Goal: Task Accomplishment & Management: Manage account settings

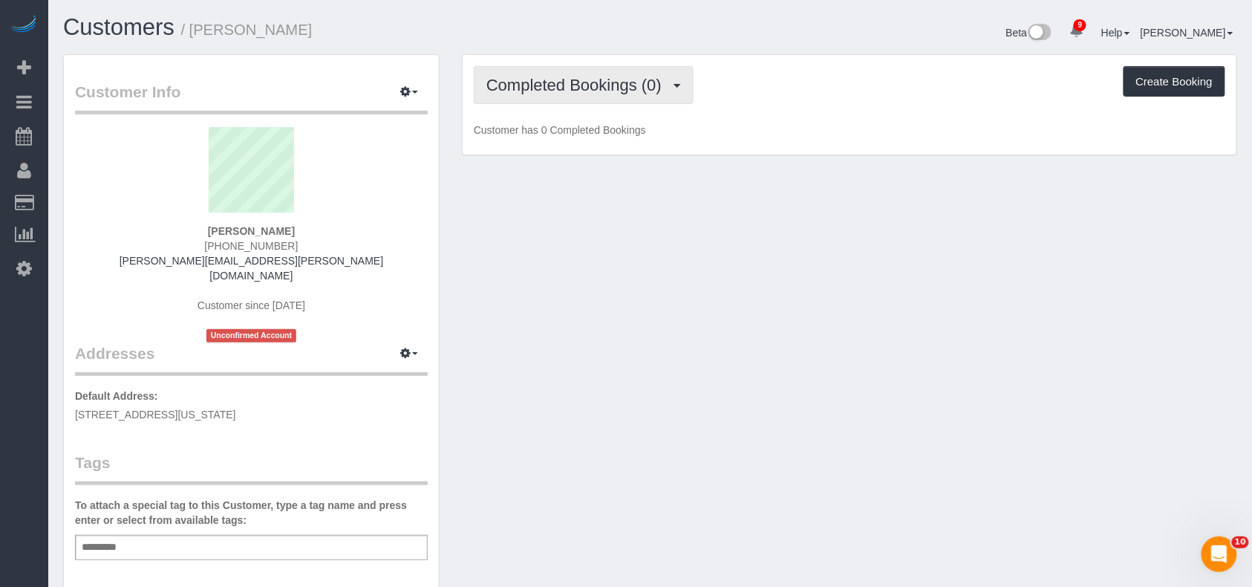
click at [604, 97] on button "Completed Bookings (0)" at bounding box center [584, 85] width 220 height 38
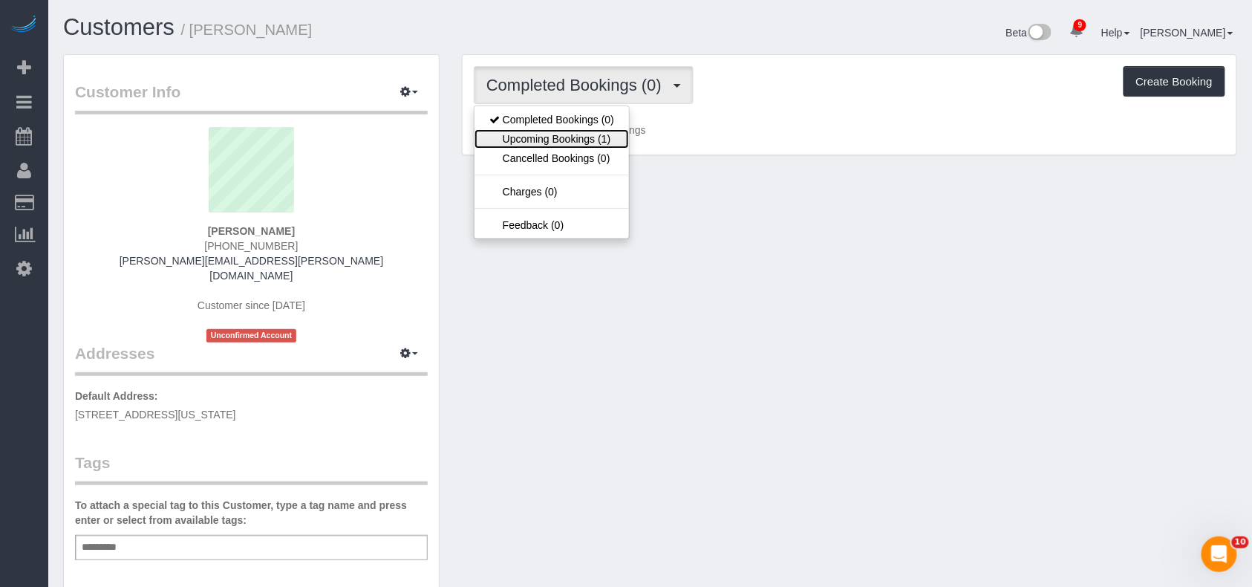
click at [599, 134] on link "Upcoming Bookings (1)" at bounding box center [552, 138] width 154 height 19
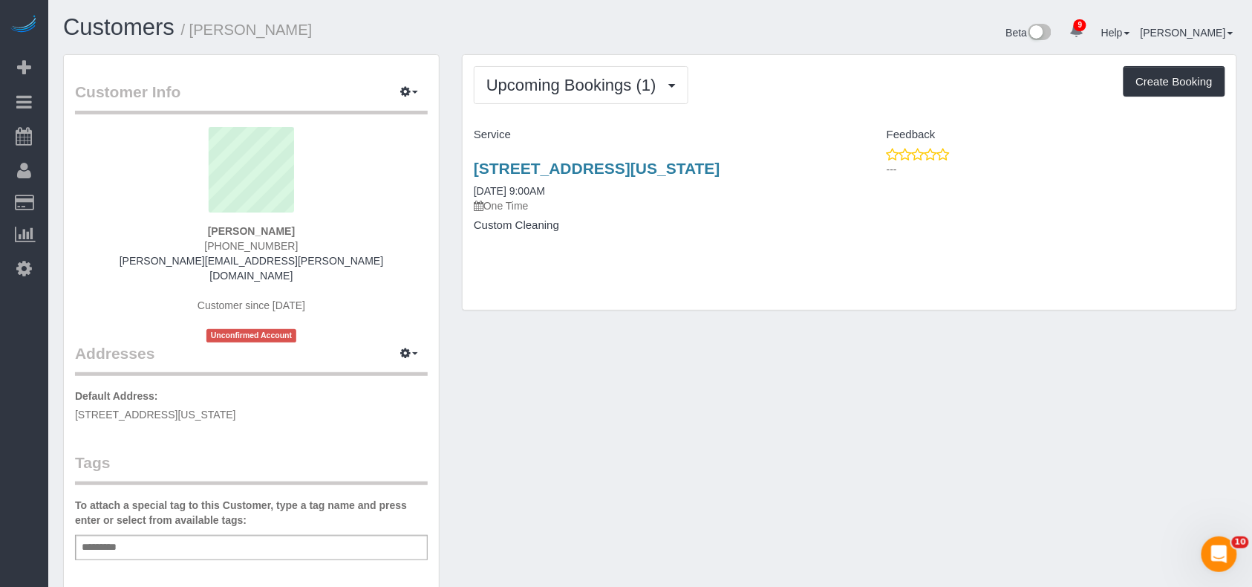
drag, startPoint x: 838, startPoint y: 171, endPoint x: 456, endPoint y: 175, distance: 381.7
click at [456, 175] on div "Upcoming Bookings (1) Completed Bookings (0) Upcoming Bookings (1) Cancelled Bo…" at bounding box center [850, 189] width 798 height 271
copy link "21 West 86th Street, Apt 2a, New York, NY 10024"
click at [132, 535] on div "Add a tag" at bounding box center [251, 547] width 353 height 25
click at [134, 535] on div "Add a tag" at bounding box center [251, 547] width 353 height 25
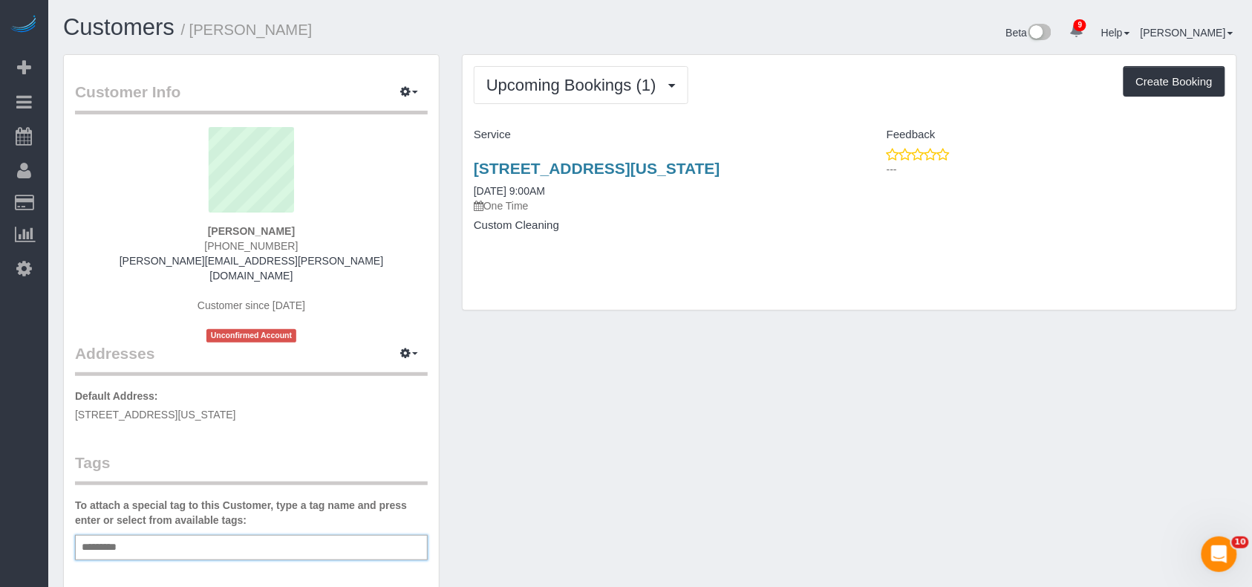
click at [134, 535] on div "Add a tag" at bounding box center [251, 547] width 353 height 25
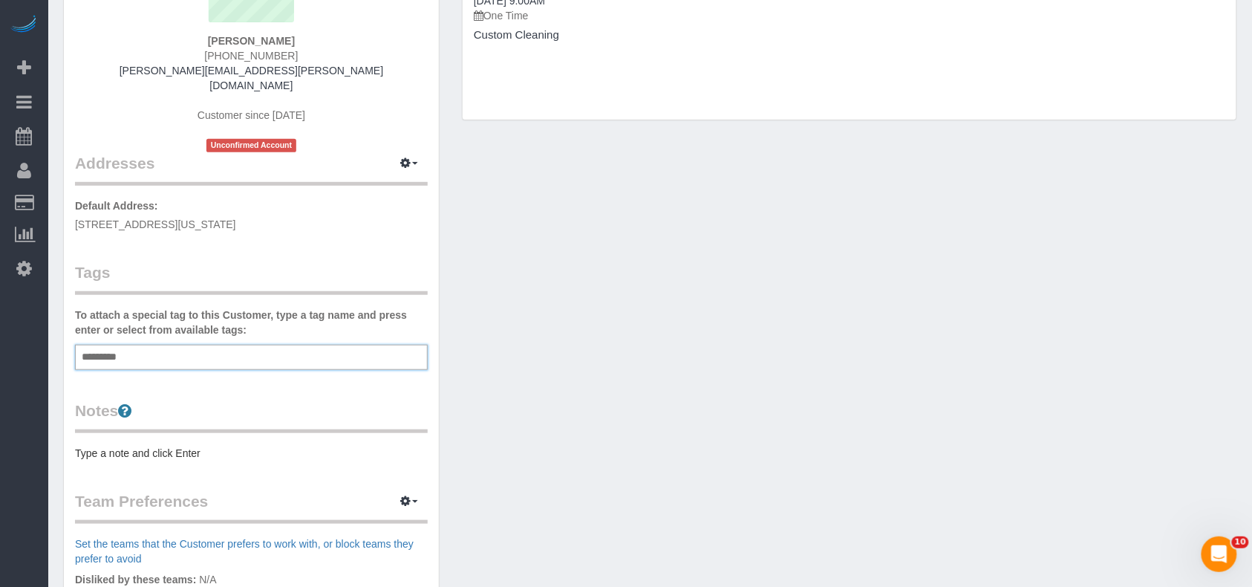
scroll to position [198, 0]
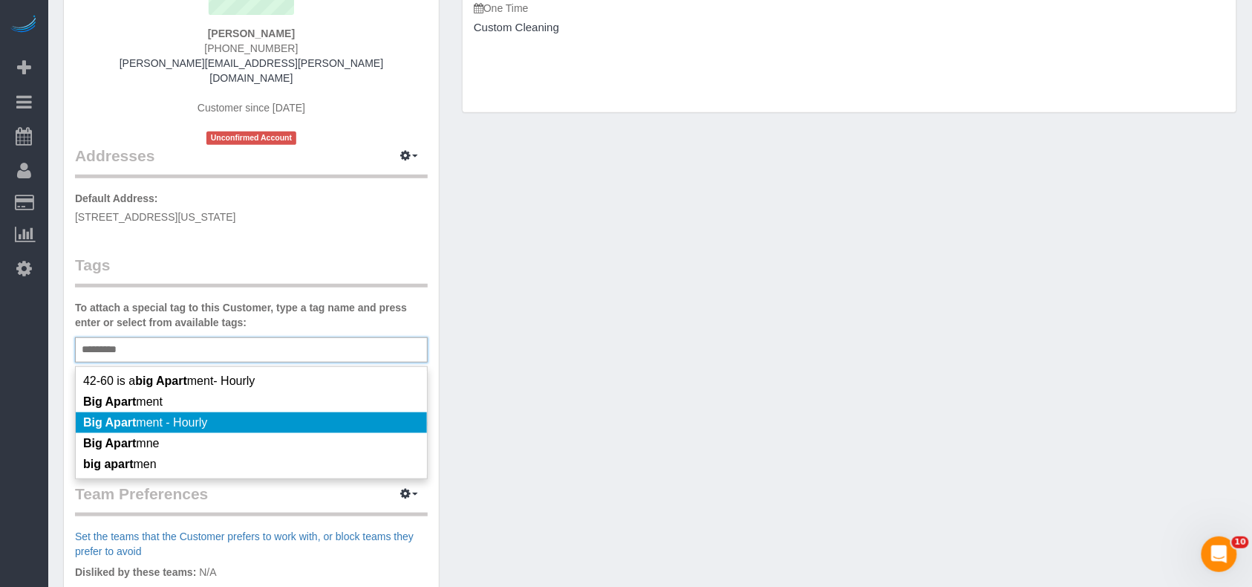
type input "*********"
click at [198, 412] on li "Big Apart ment - Hourly" at bounding box center [251, 422] width 351 height 21
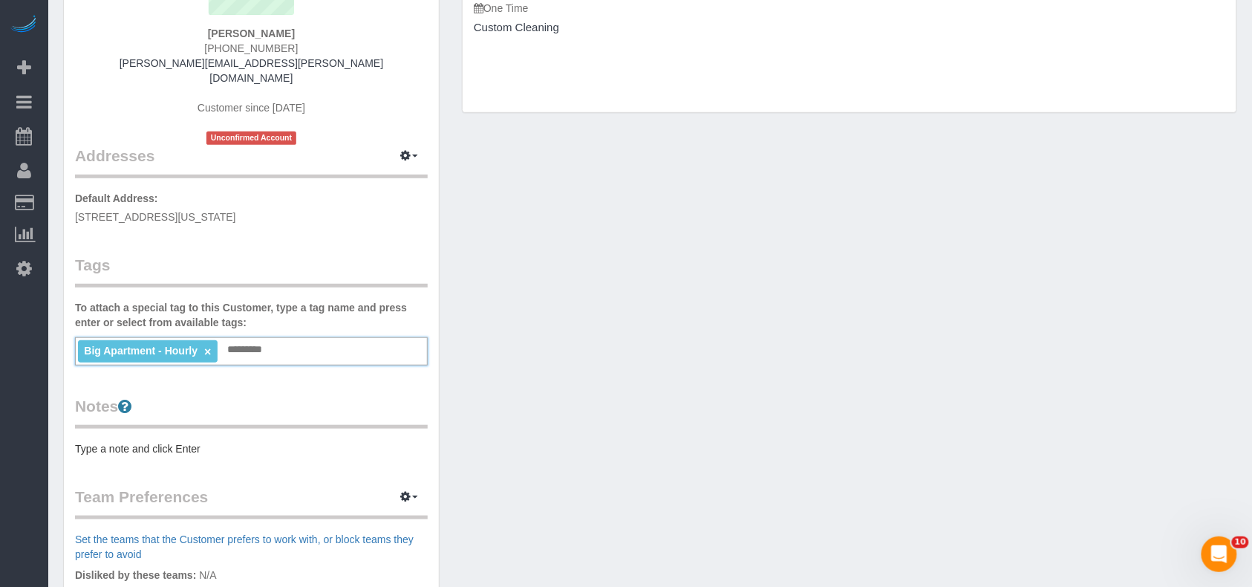
click at [160, 441] on pre "Type a note and click Enter" at bounding box center [251, 448] width 353 height 15
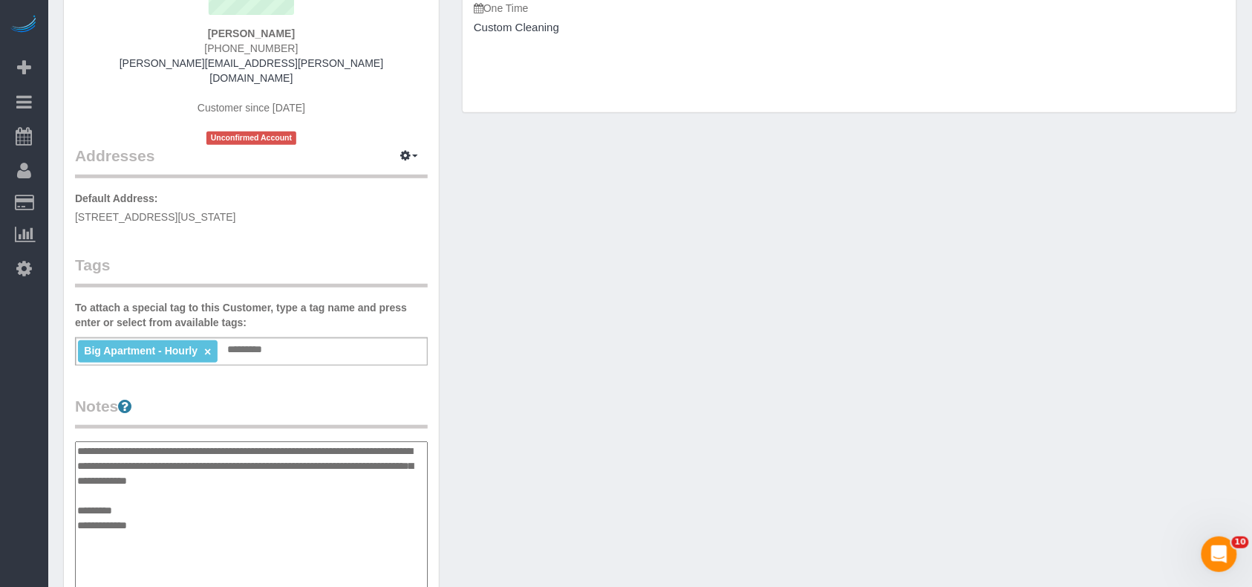
type textarea "**********"
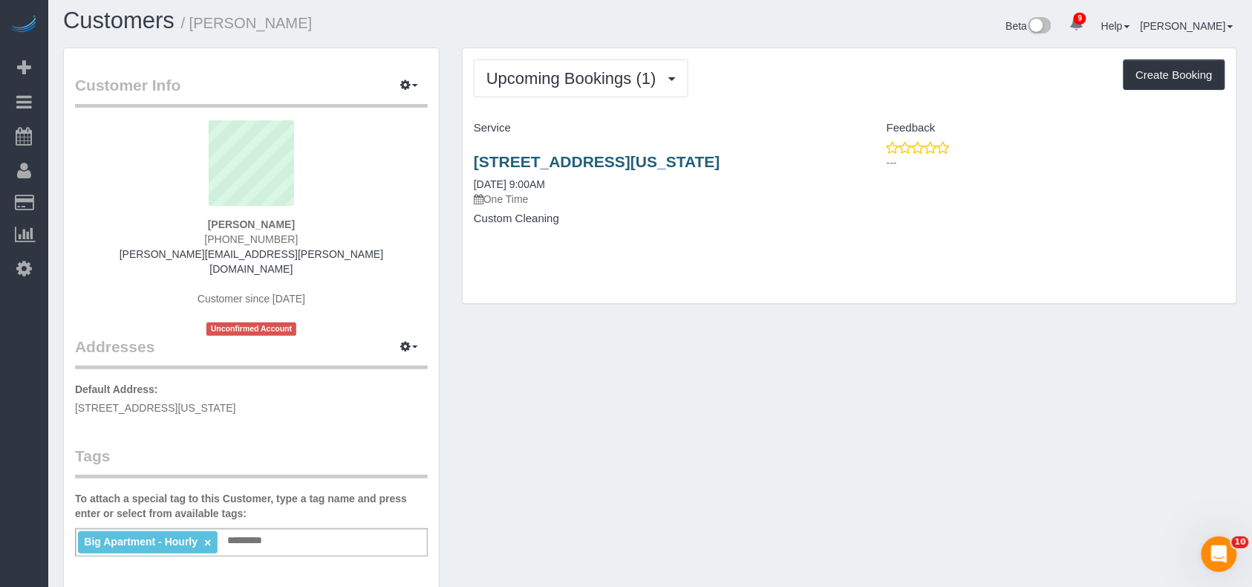
scroll to position [0, 0]
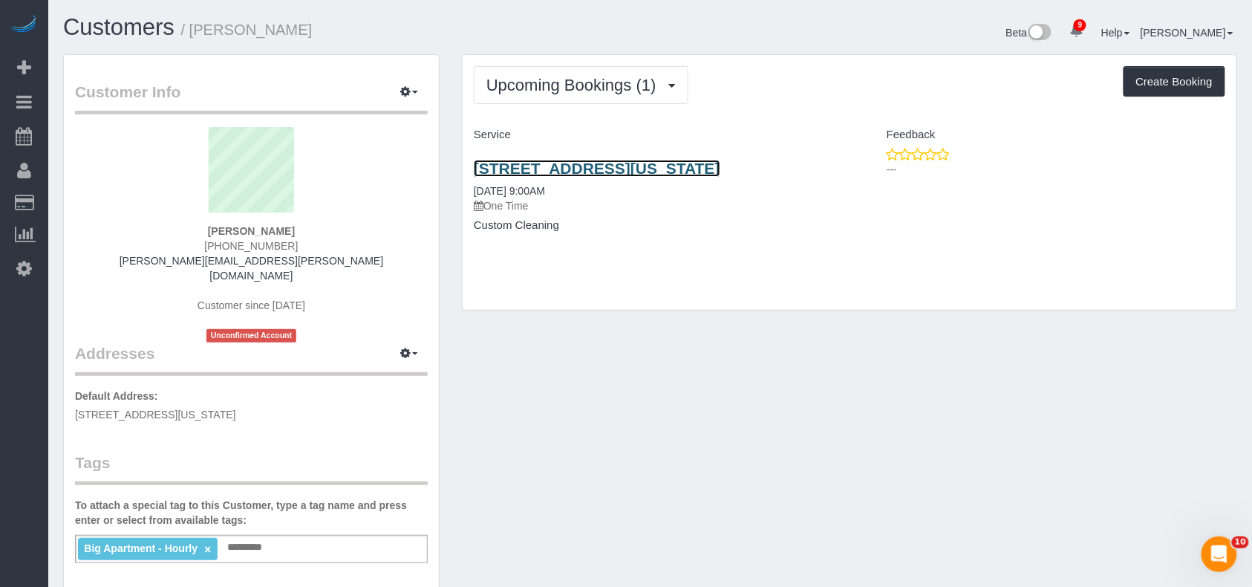
click at [682, 165] on link "21 West 86th Street, Apt 2a, New York, NY 10024" at bounding box center [597, 168] width 247 height 17
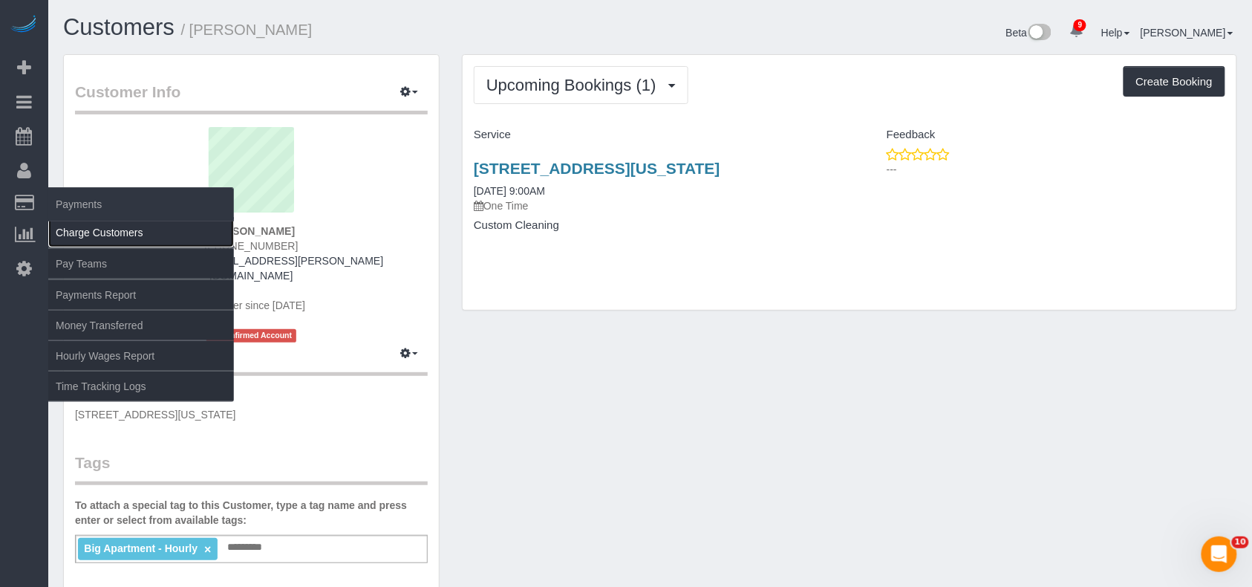
click at [78, 226] on link "Charge Customers" at bounding box center [141, 233] width 186 height 30
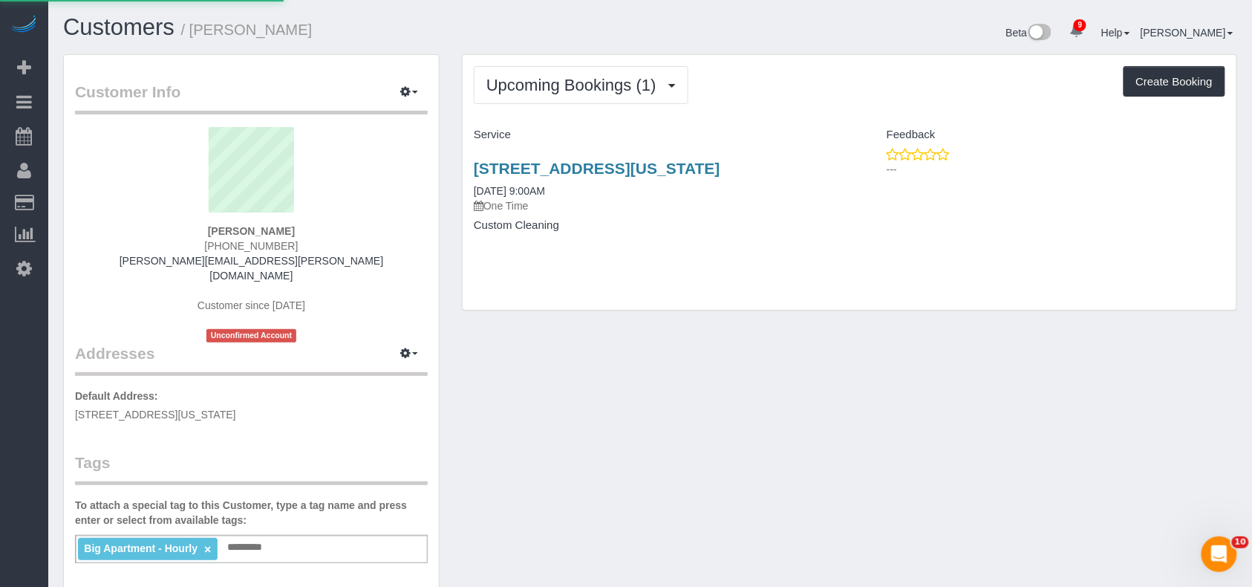
select select
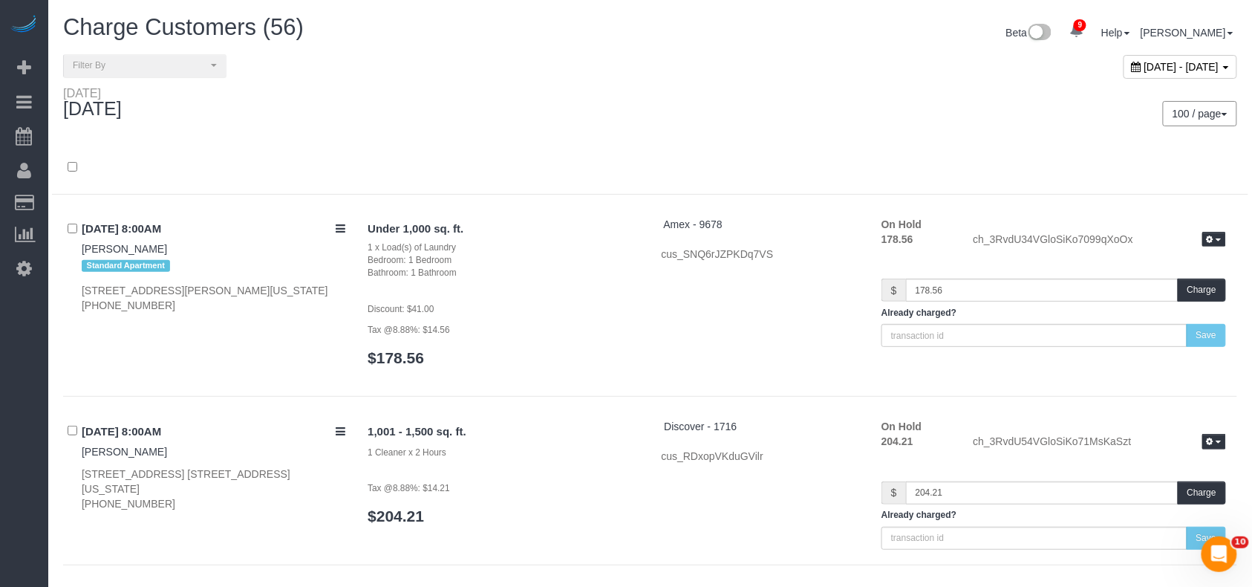
click at [1144, 67] on span "August 15, 2025 - August 15, 2025" at bounding box center [1181, 67] width 75 height 12
type input "**********"
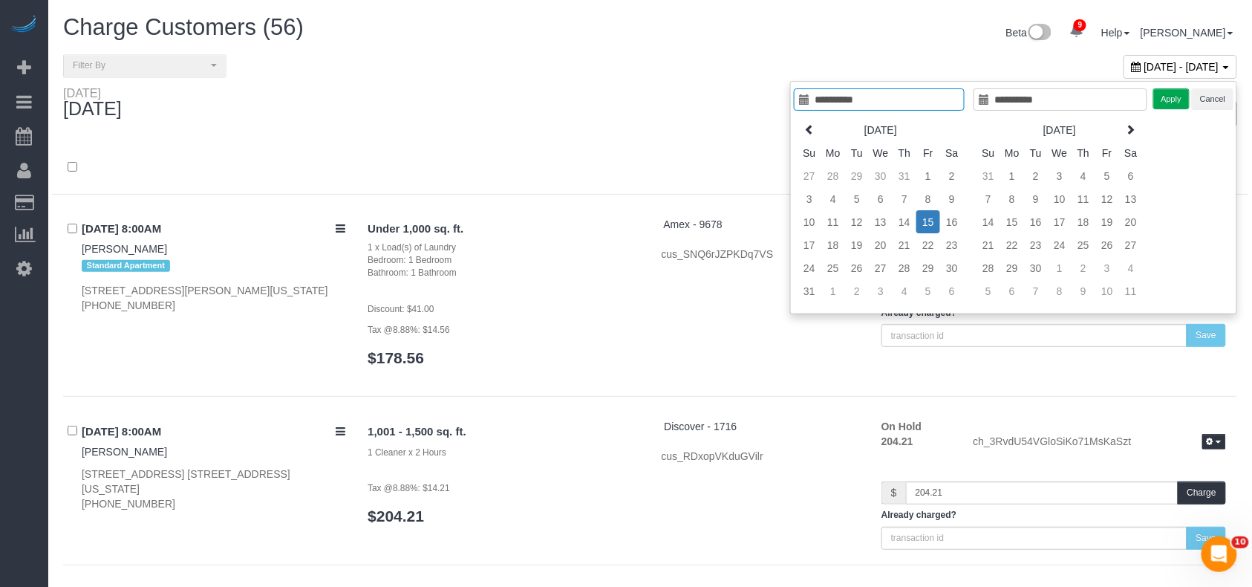
type input "**********"
click at [928, 223] on td "15" at bounding box center [928, 221] width 24 height 23
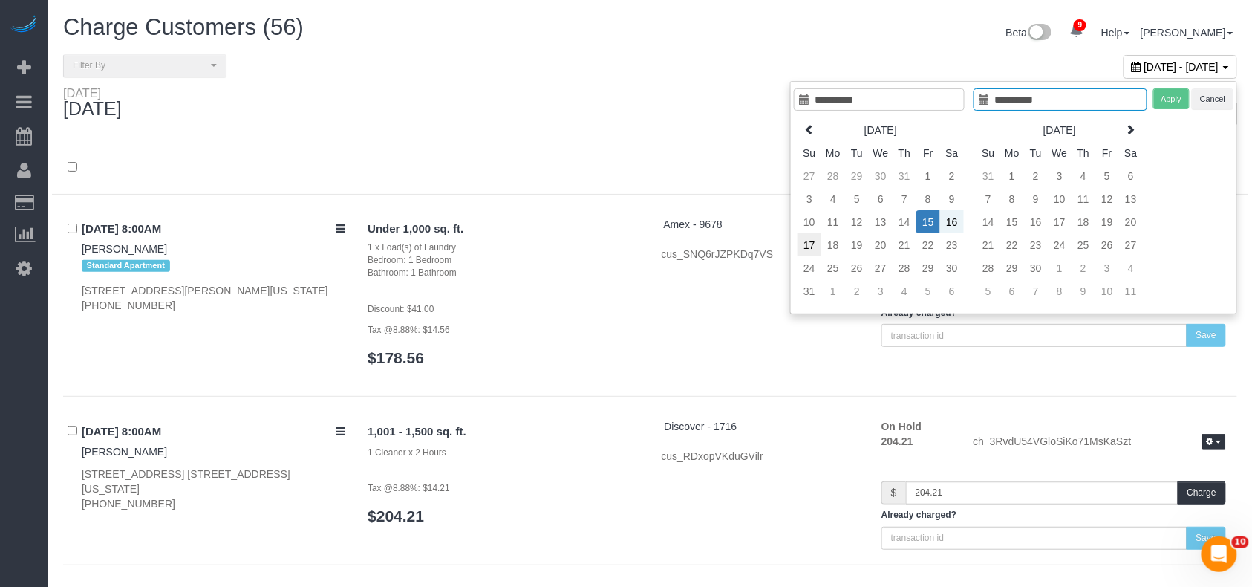
type input "**********"
click at [809, 244] on td "17" at bounding box center [810, 244] width 24 height 23
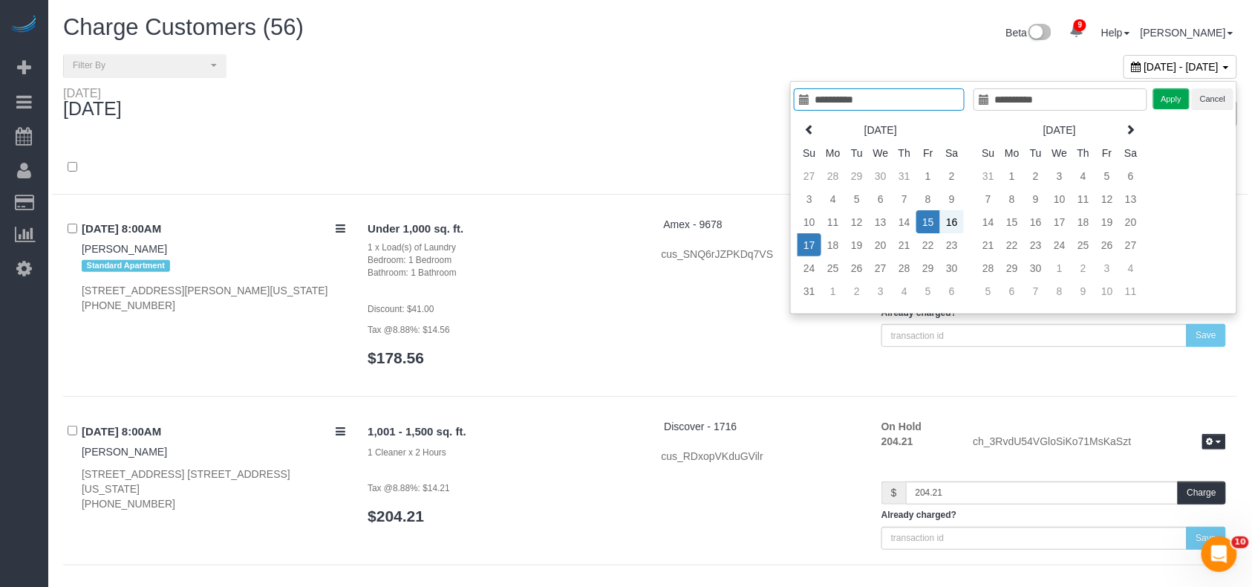
type input "**********"
click at [1178, 97] on button "Apply" at bounding box center [1171, 99] width 37 height 22
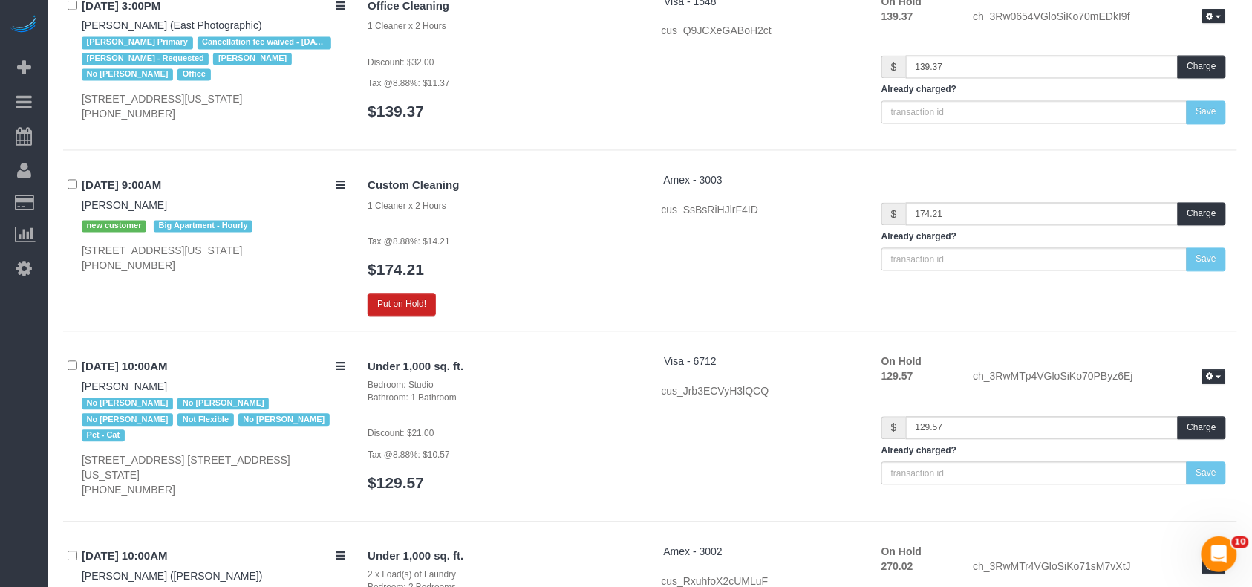
scroll to position [14059, 0]
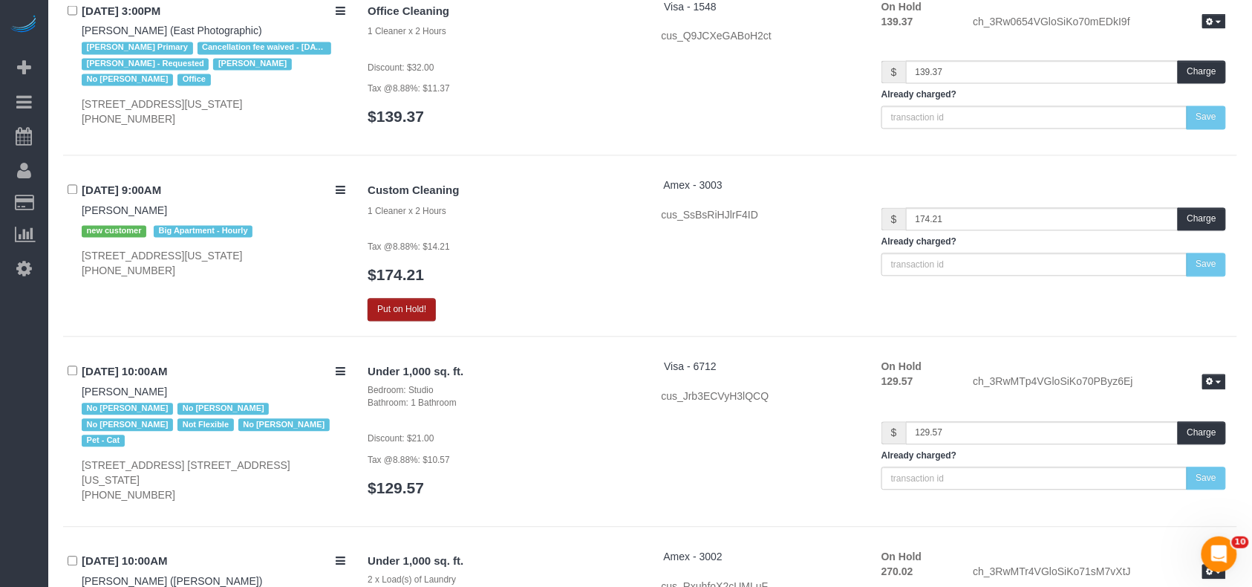
click at [434, 299] on button "Put on Hold!" at bounding box center [402, 310] width 68 height 23
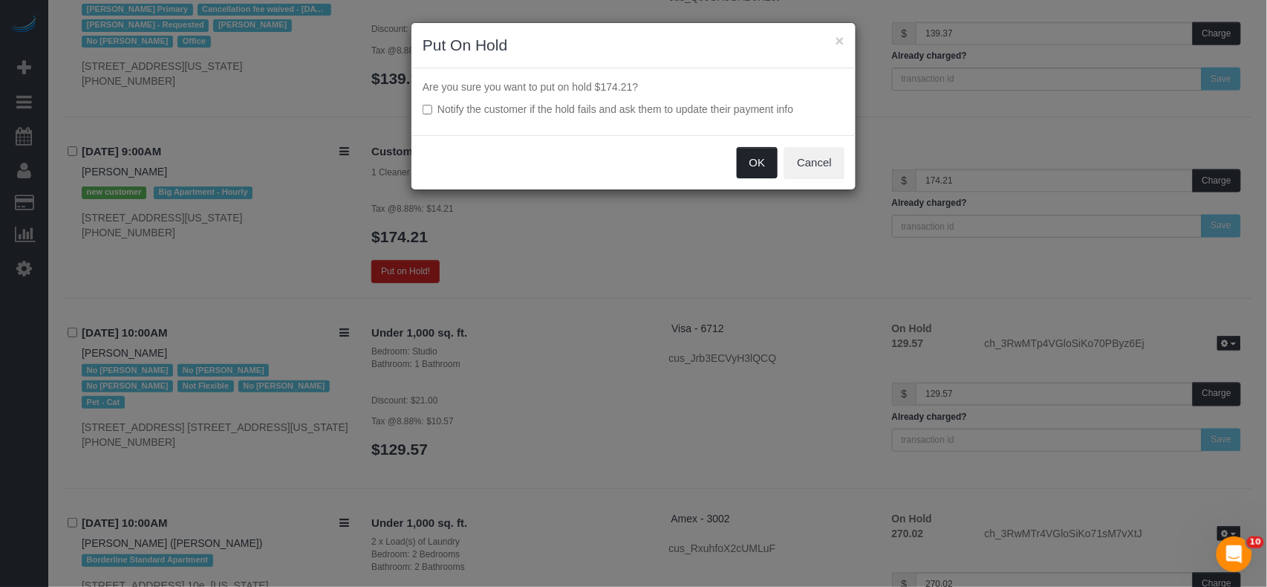
click at [749, 170] on button "OK" at bounding box center [758, 162] width 42 height 31
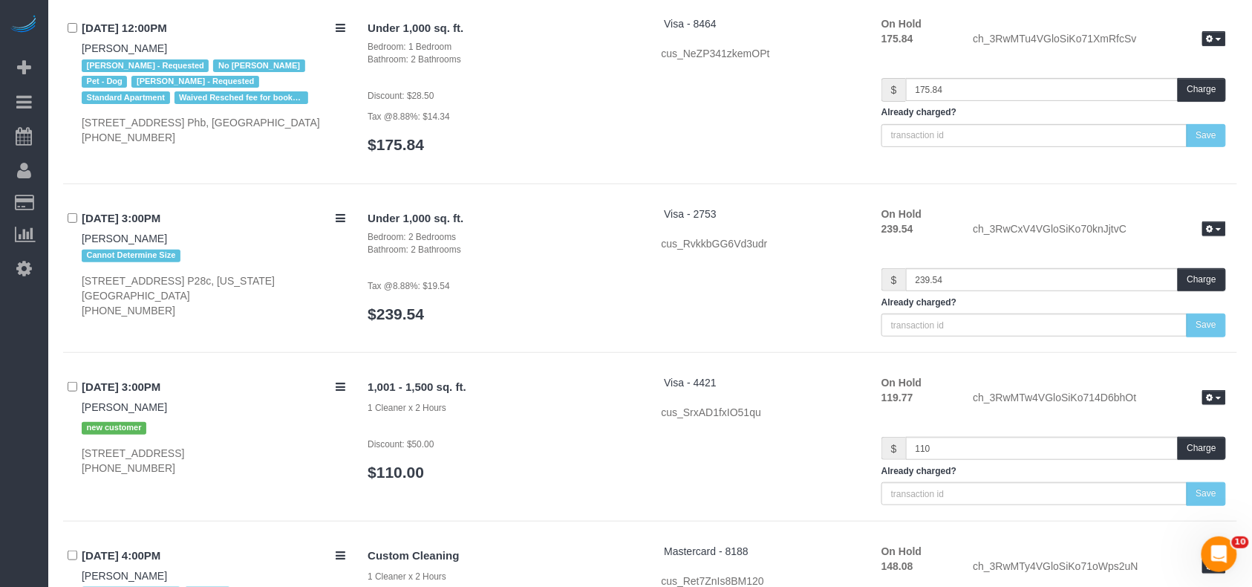
scroll to position [14856, 0]
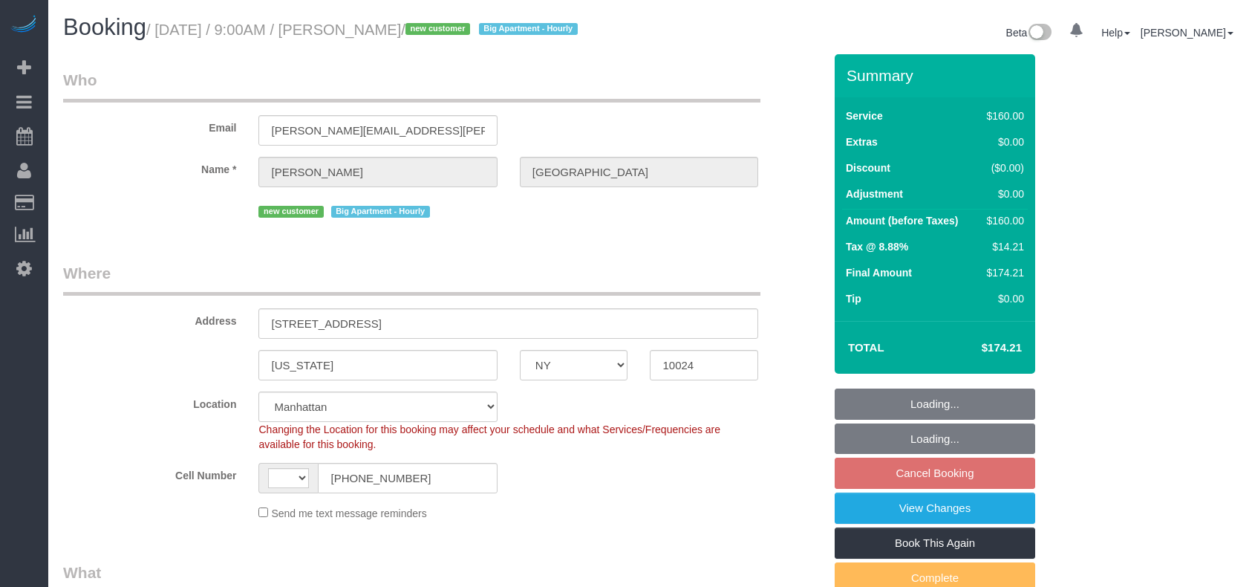
select select "NY"
select select "string:US"
select select "object:701"
select select "spot2"
select select "number:57"
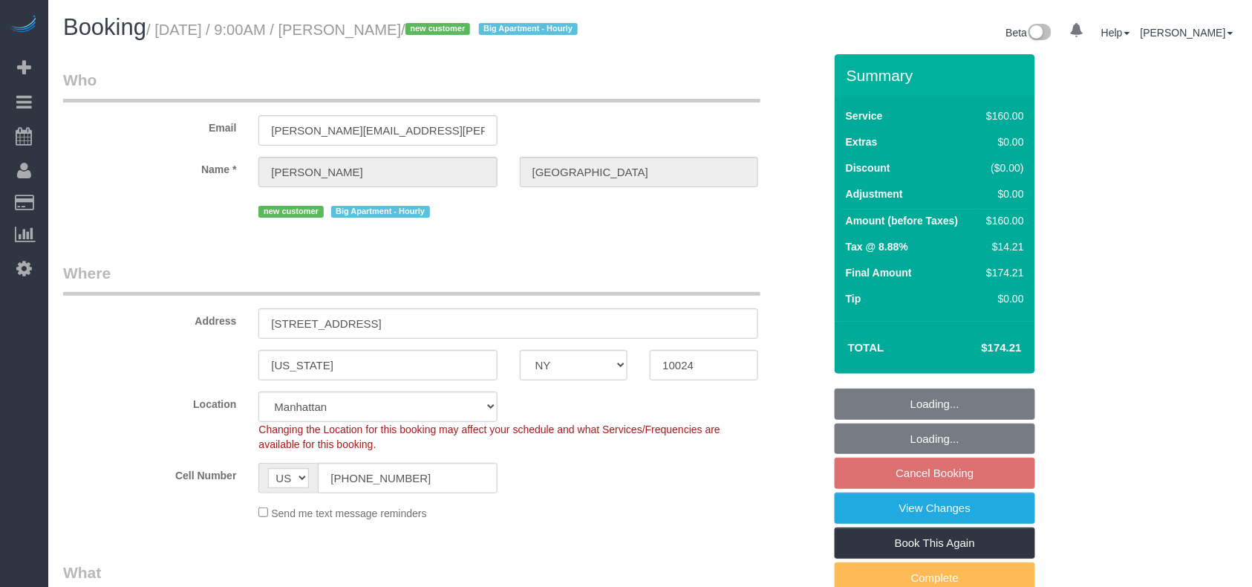
select select "number:71"
select select "number:15"
select select "number:5"
select select "object:1400"
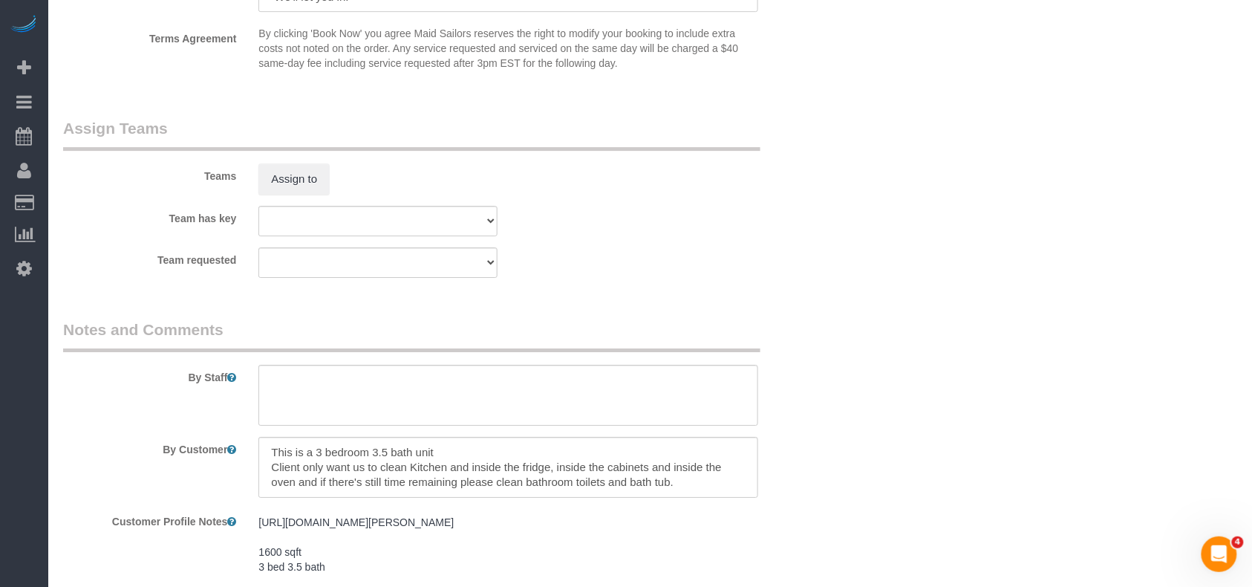
scroll to position [1683, 0]
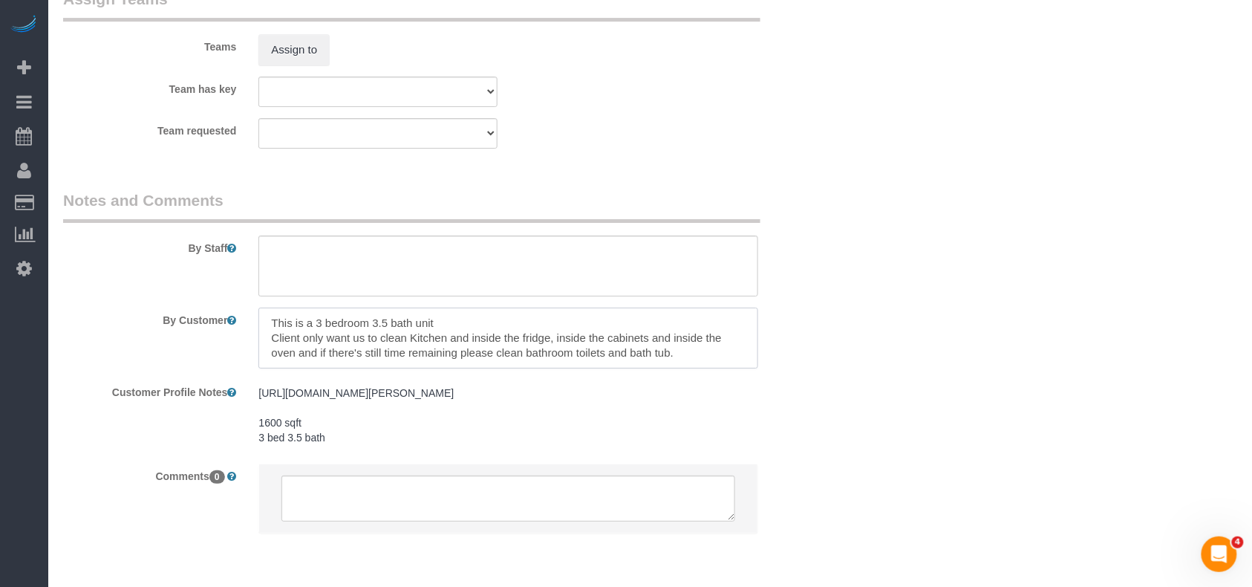
drag, startPoint x: 440, startPoint y: 318, endPoint x: 269, endPoint y: 322, distance: 170.9
click at [269, 322] on textarea at bounding box center [508, 337] width 500 height 61
click at [443, 319] on textarea at bounding box center [508, 337] width 500 height 61
type textarea "This is a 3 bedroom 3.5 bath unit 1600 sqft Client only want us to clean Kitche…"
drag, startPoint x: 1052, startPoint y: 393, endPoint x: 937, endPoint y: 300, distance: 147.9
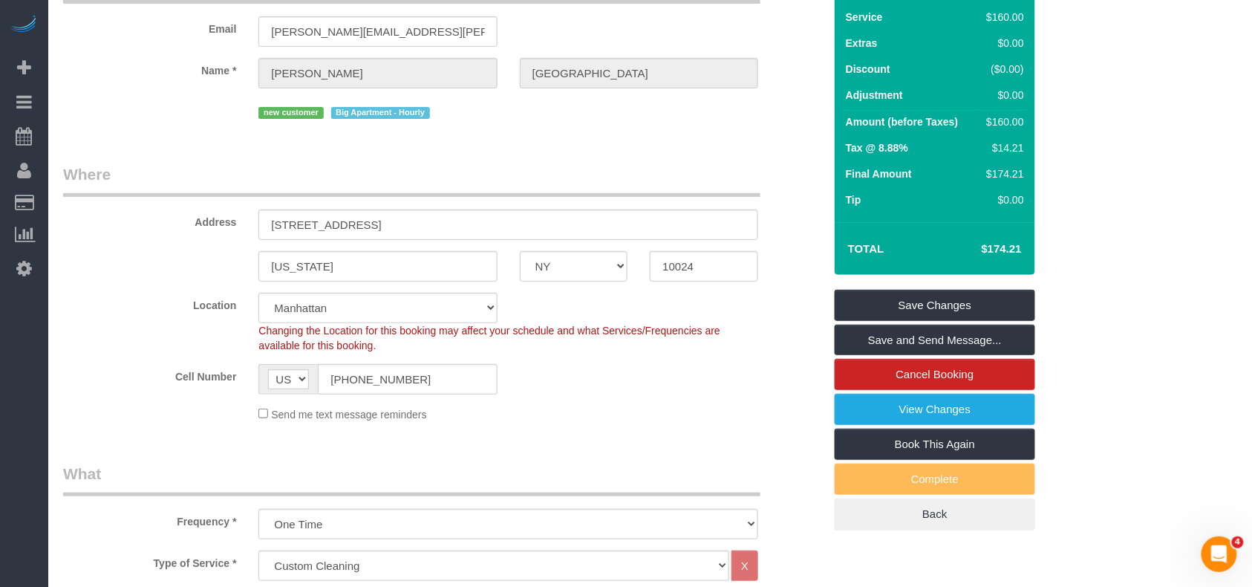
scroll to position [0, 0]
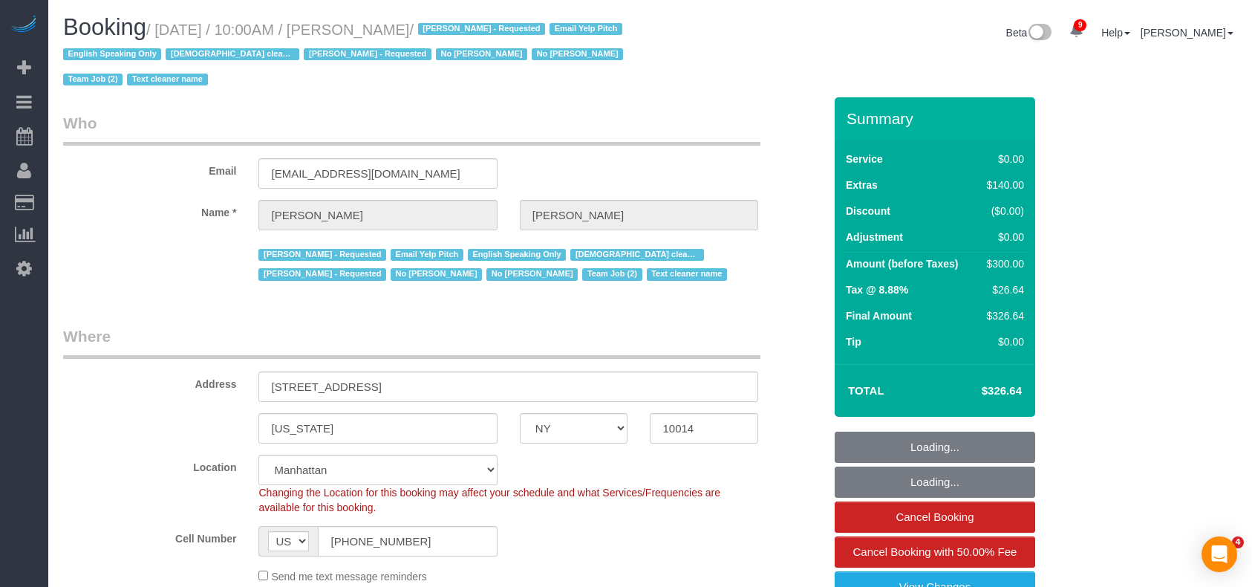
select select "NY"
select select "string:stripe-pm_1Rt7zH4VGloSiKo7xEjBDEXb"
select select "number:57"
select select "number:72"
select select "number:15"
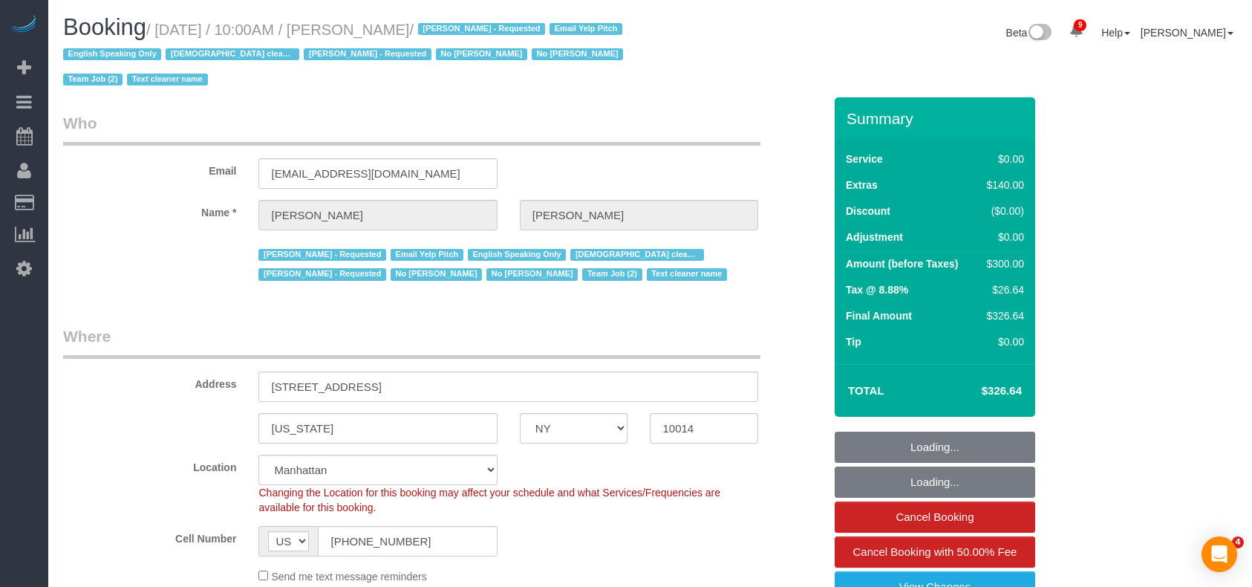
select select "number:5"
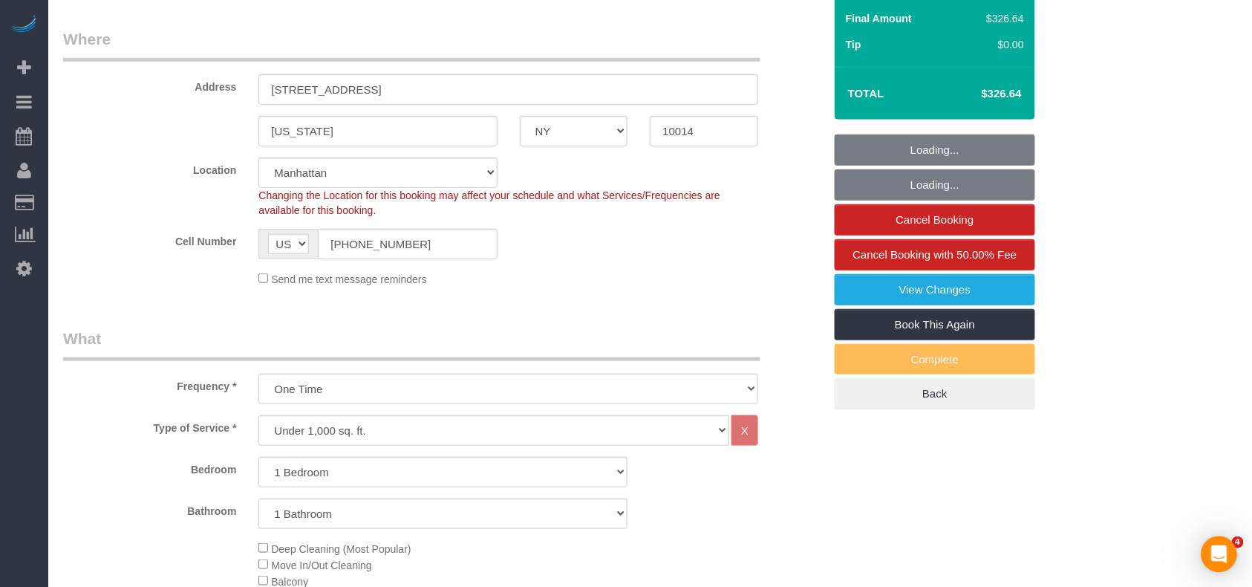
select select "spot1"
select select "1"
click at [367, 244] on input "(646) 287-6114" at bounding box center [407, 244] width 179 height 30
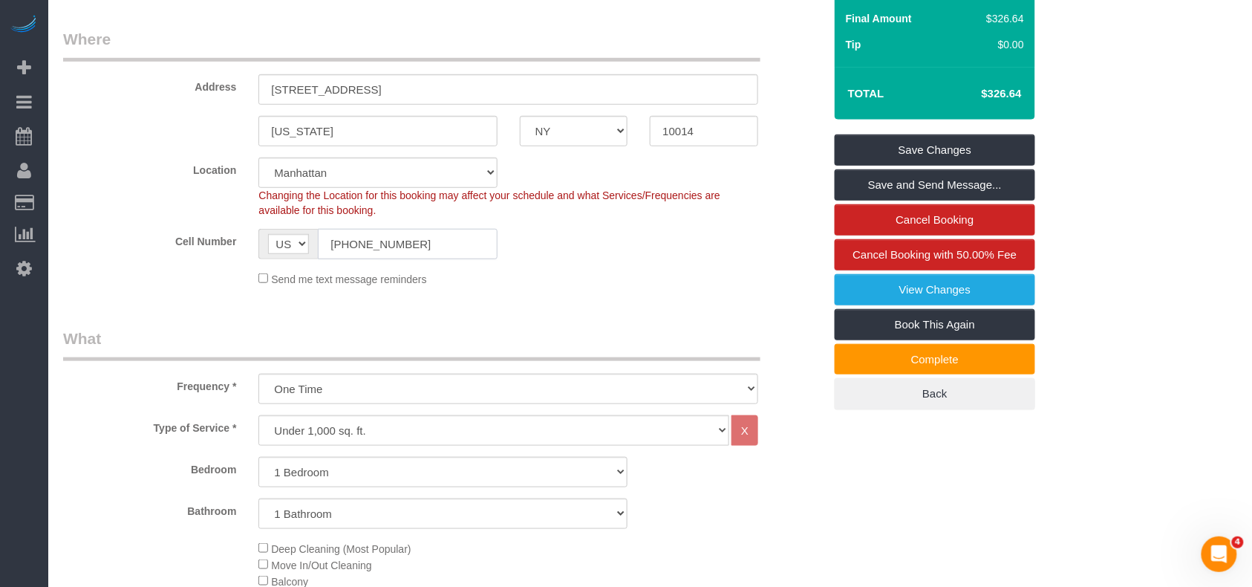
click at [367, 244] on input "(646) 287-6114" at bounding box center [407, 244] width 179 height 30
